Goal: Find specific page/section: Find specific page/section

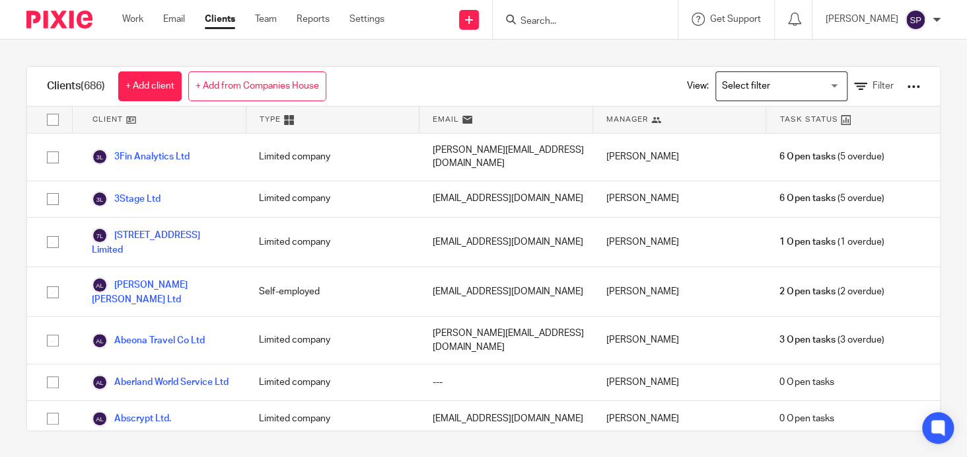
click at [559, 18] on input "Search" at bounding box center [578, 22] width 119 height 12
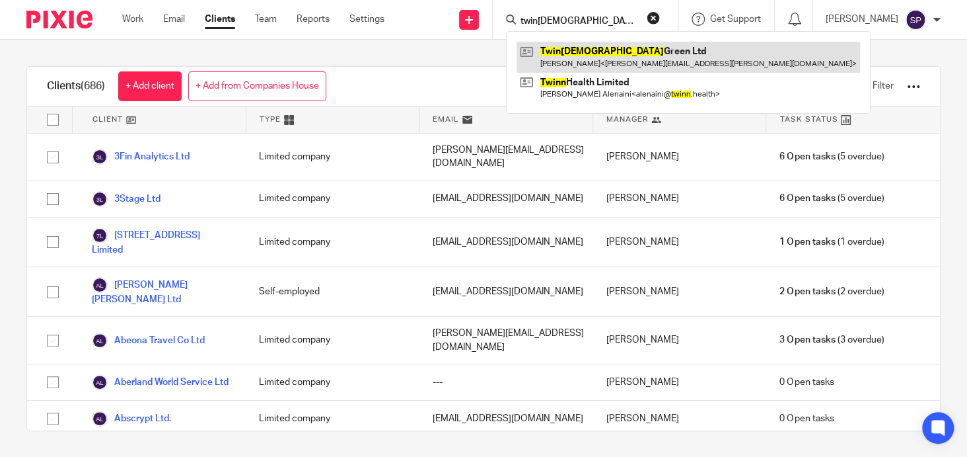
type input "twin[DEMOGRAPHIC_DATA]"
click at [573, 48] on link at bounding box center [689, 57] width 344 height 30
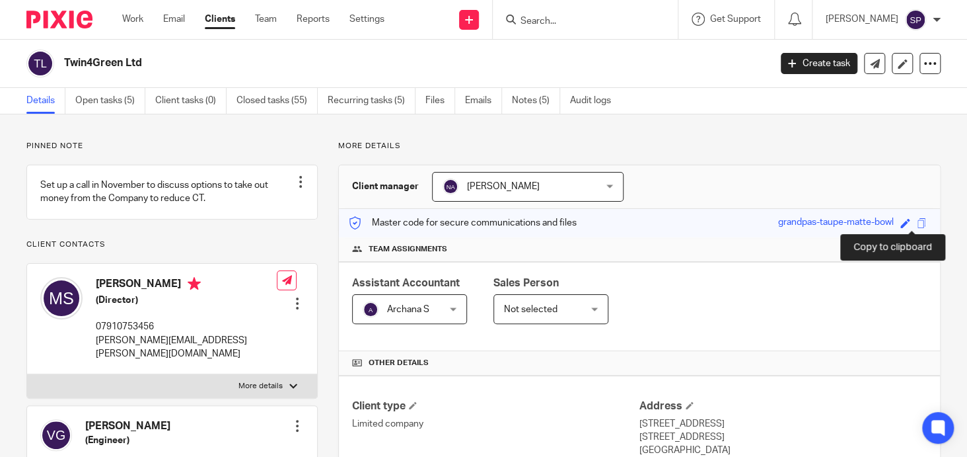
click at [917, 224] on span at bounding box center [922, 223] width 10 height 10
